Goal: Task Accomplishment & Management: Use online tool/utility

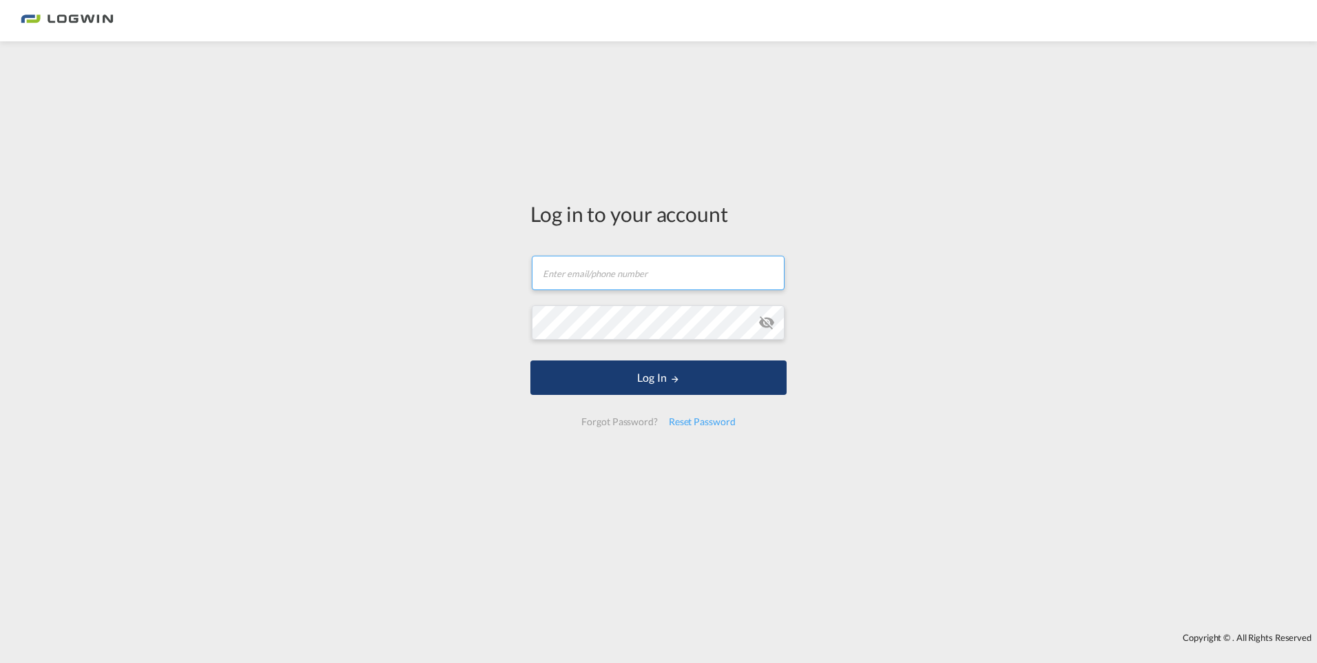
type input "[PERSON_NAME][EMAIL_ADDRESS][DOMAIN_NAME]"
click at [685, 384] on button "Log In" at bounding box center [658, 377] width 256 height 34
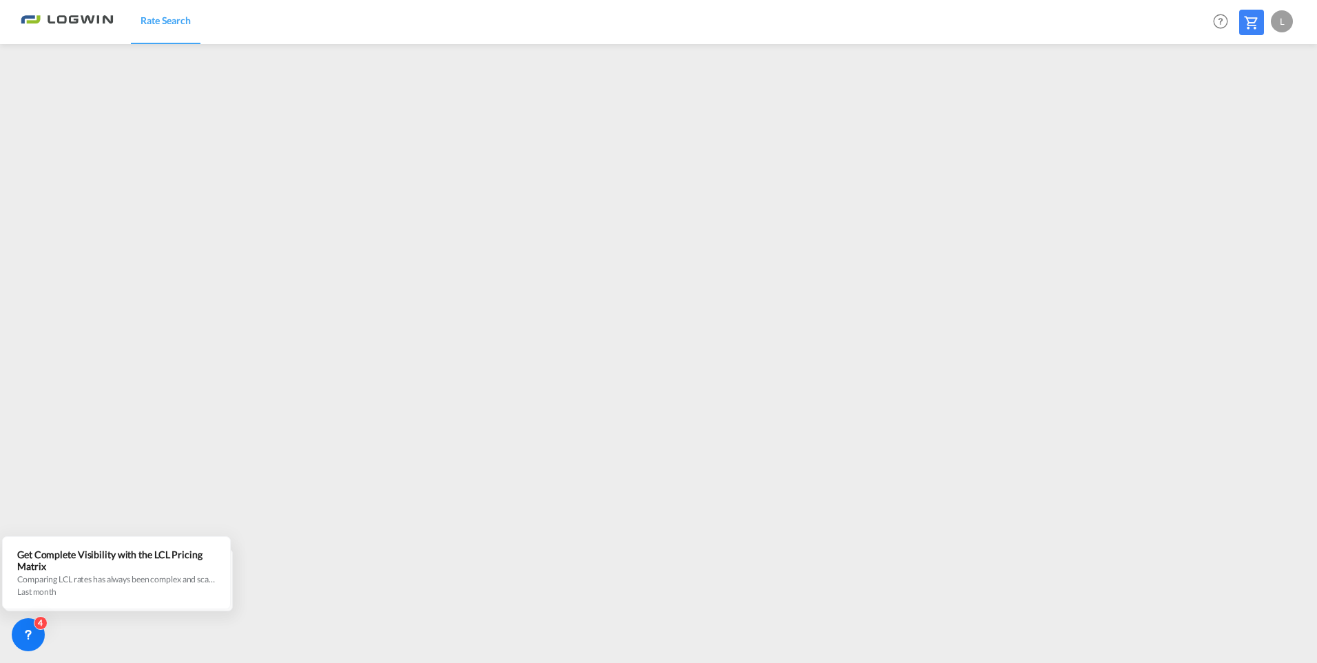
click at [1285, 14] on div "L" at bounding box center [1282, 21] width 22 height 22
click at [1245, 111] on button "Logout" at bounding box center [1266, 106] width 90 height 28
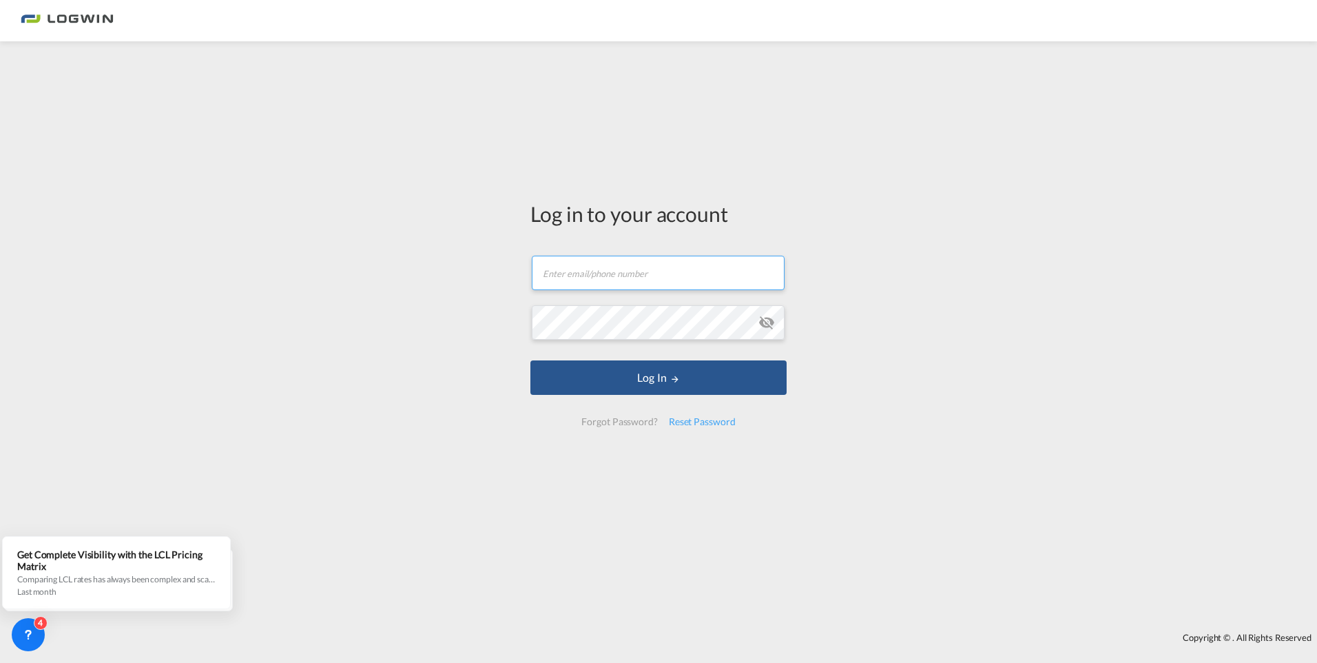
type input "[PERSON_NAME][EMAIL_ADDRESS][DOMAIN_NAME]"
